Goal: Use online tool/utility: Utilize a website feature to perform a specific function

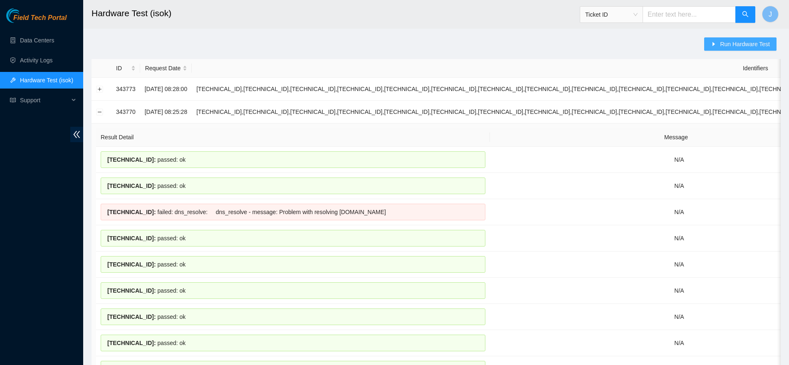
click at [728, 45] on span "Run Hardware Test" at bounding box center [745, 44] width 50 height 9
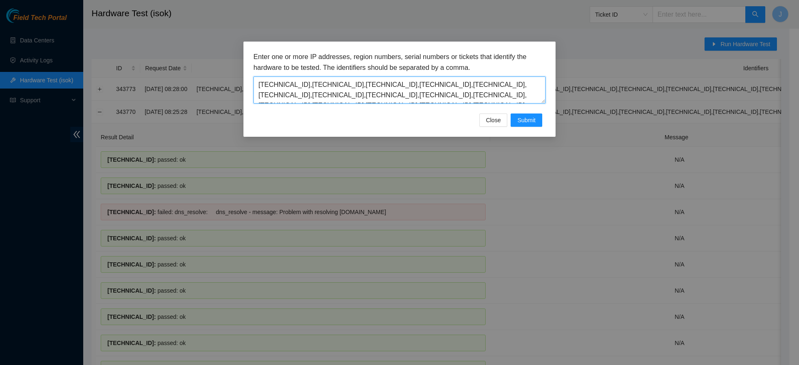
click at [507, 87] on textarea "[TECHNICAL_ID],[TECHNICAL_ID],[TECHNICAL_ID],[TECHNICAL_ID],[TECHNICAL_ID],[TEC…" at bounding box center [399, 90] width 292 height 27
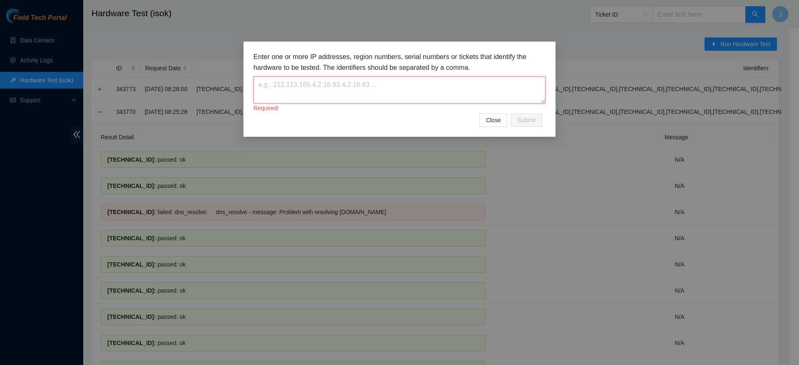
paste textarea "[TECHNICAL_ID]"
click at [522, 118] on span "Submit" at bounding box center [526, 120] width 18 height 9
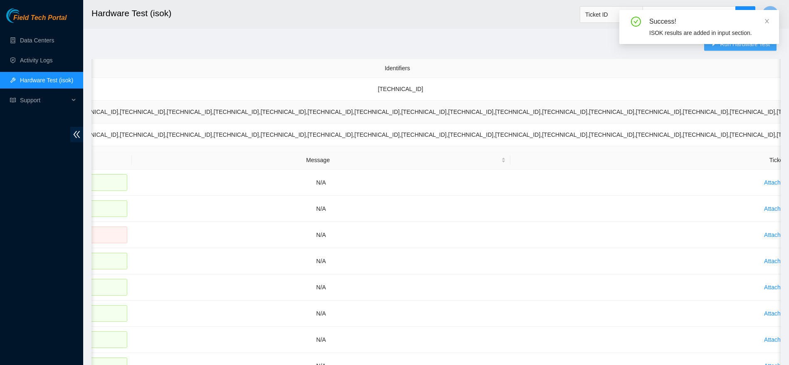
scroll to position [0, 388]
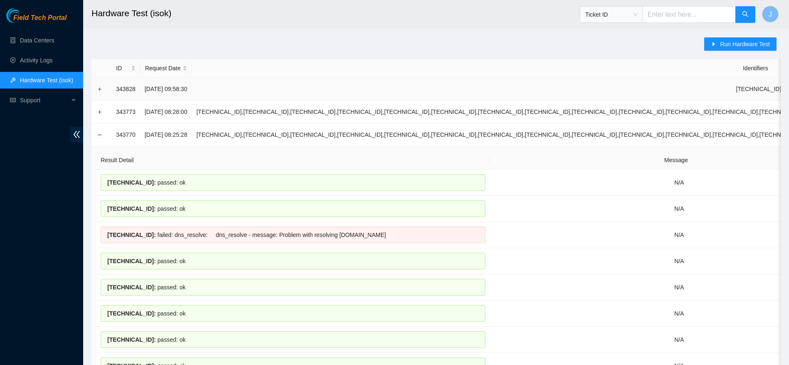
click at [105, 86] on td at bounding box center [102, 89] width 20 height 23
click at [103, 87] on button "Expand row" at bounding box center [100, 89] width 7 height 7
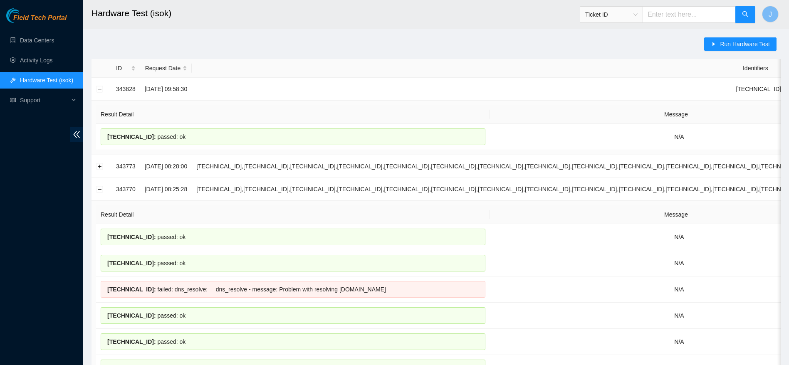
click at [47, 188] on div "Field Tech Portal Data Centers Activity Logs Hardware Test (isok) Support" at bounding box center [41, 186] width 83 height 357
click at [0, 221] on div "Field Tech Portal Data Centers Activity Logs Hardware Test (isok) Support" at bounding box center [41, 186] width 83 height 357
click at [735, 42] on span "Run Hardware Test" at bounding box center [745, 44] width 50 height 9
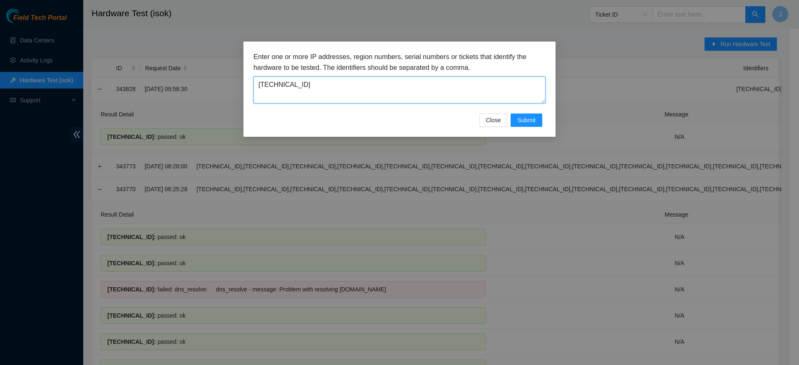
click at [348, 96] on textarea "[TECHNICAL_ID]" at bounding box center [399, 90] width 292 height 27
paste textarea "164"
type textarea "[TECHNICAL_ID]"
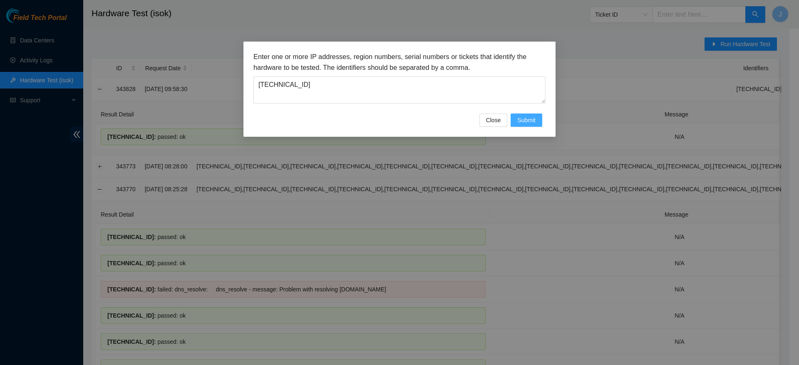
click at [531, 119] on span "Submit" at bounding box center [526, 120] width 18 height 9
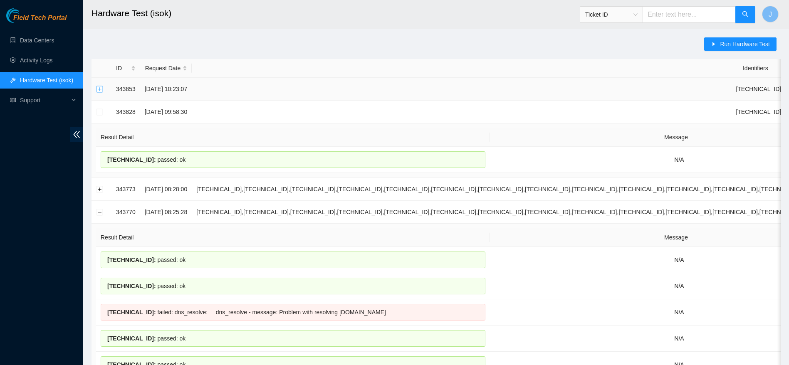
click at [101, 87] on button "Expand row" at bounding box center [100, 89] width 7 height 7
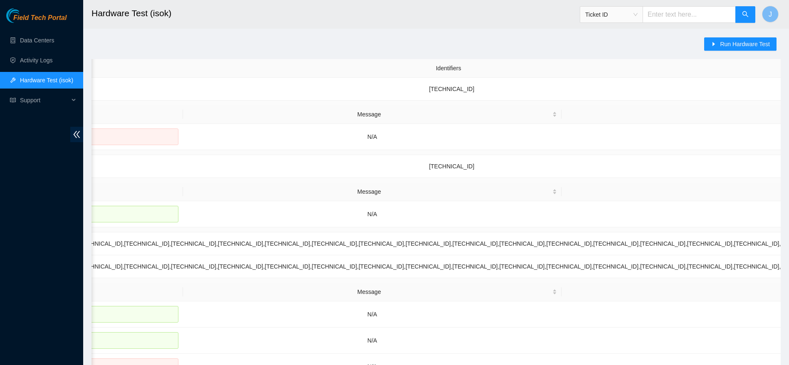
scroll to position [0, 388]
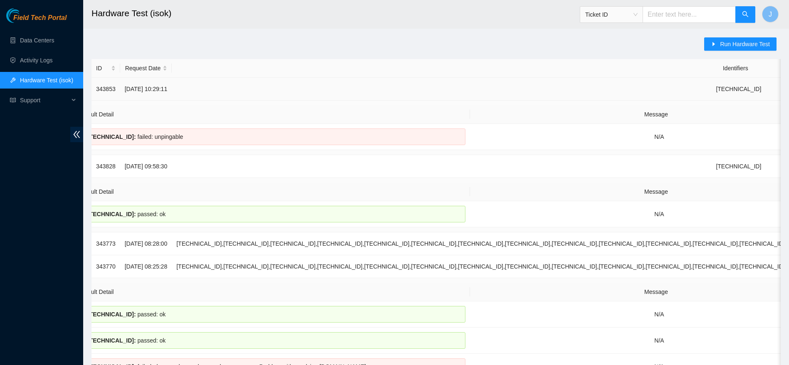
scroll to position [0, 0]
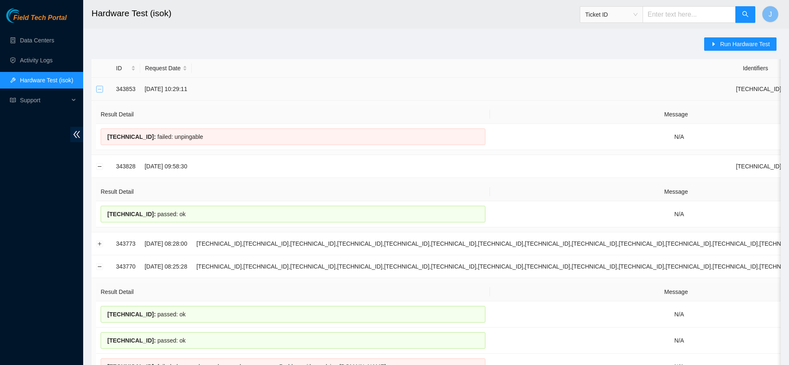
click at [102, 91] on button "Collapse row" at bounding box center [100, 89] width 7 height 7
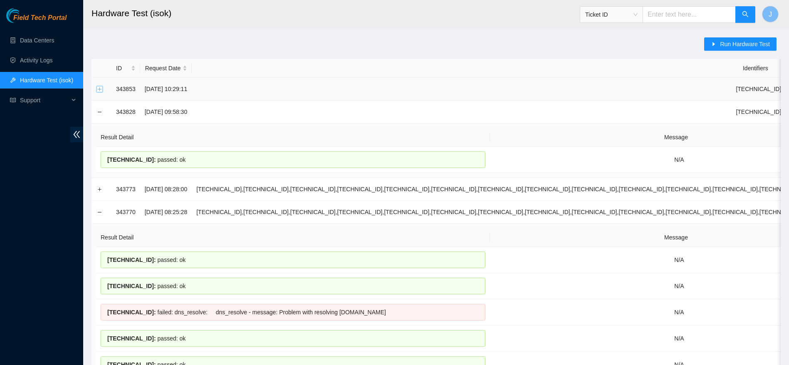
click at [102, 91] on button "Expand row" at bounding box center [100, 89] width 7 height 7
